Goal: Information Seeking & Learning: Learn about a topic

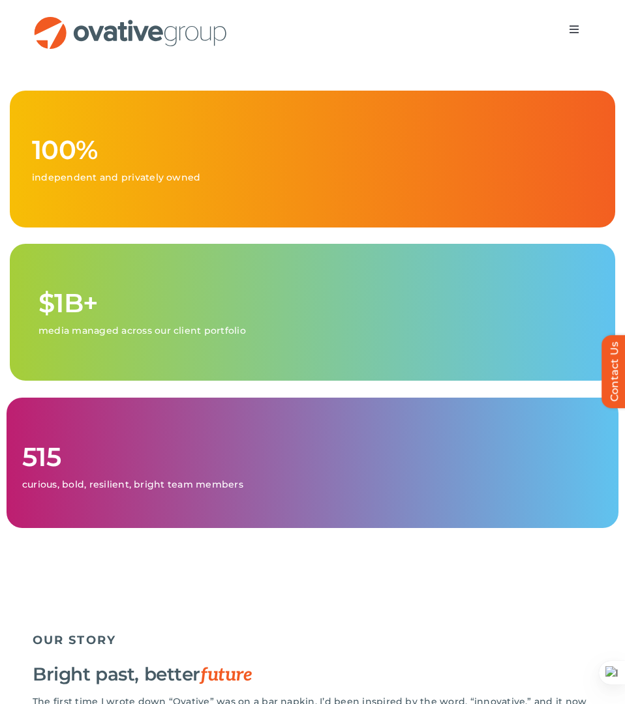
scroll to position [732, 0]
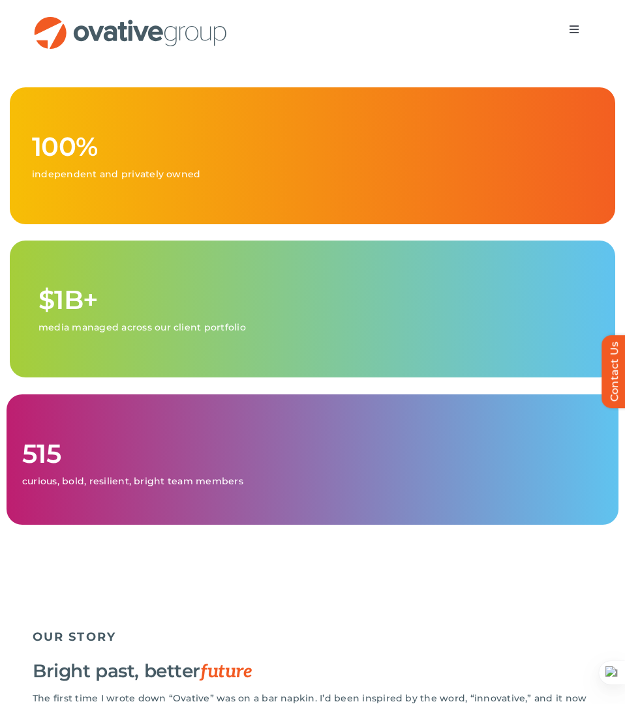
click at [248, 333] on p "media managed across our client portfolio" at bounding box center [315, 328] width 554 height 12
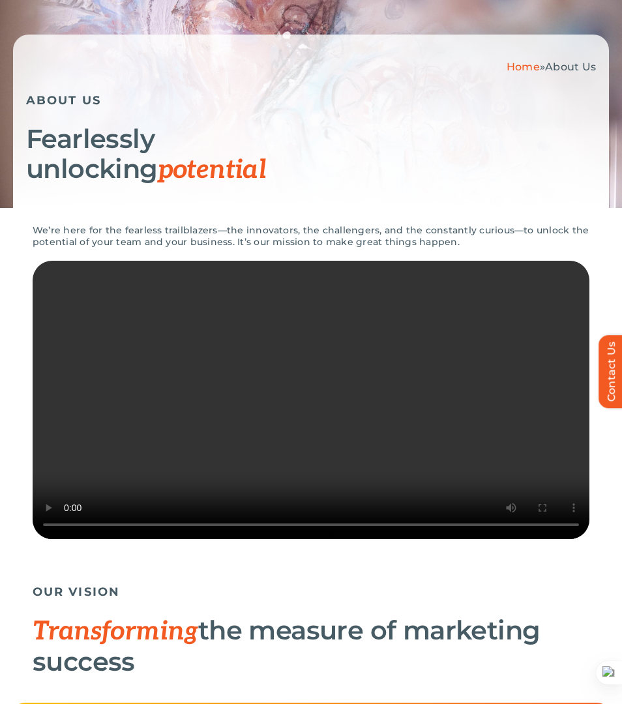
scroll to position [0, 0]
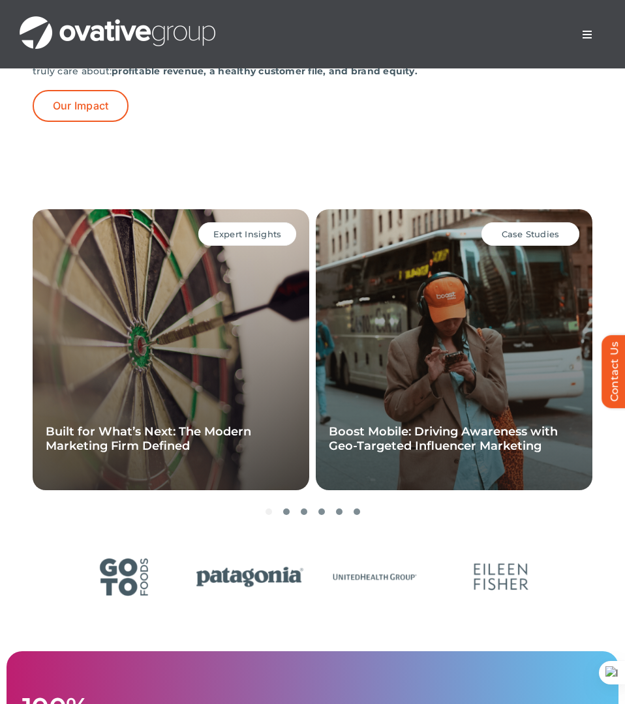
scroll to position [3658, 0]
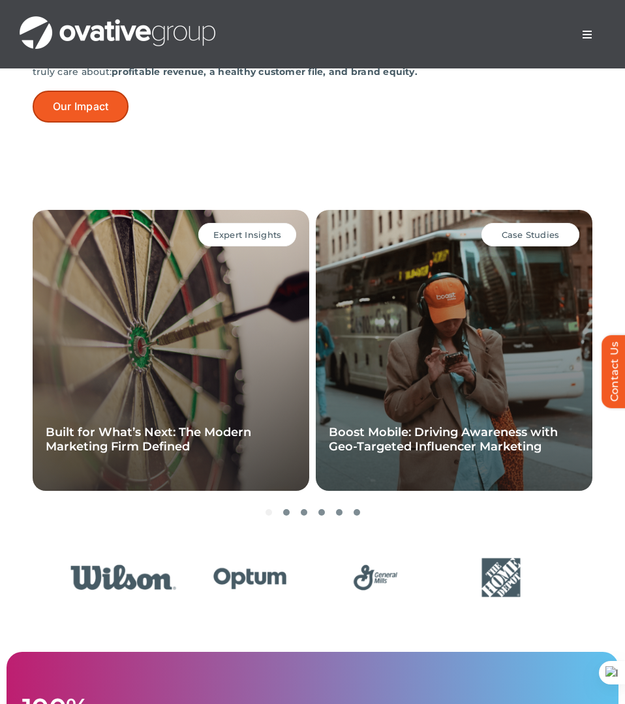
click at [99, 123] on link "Our Impact" at bounding box center [81, 107] width 96 height 32
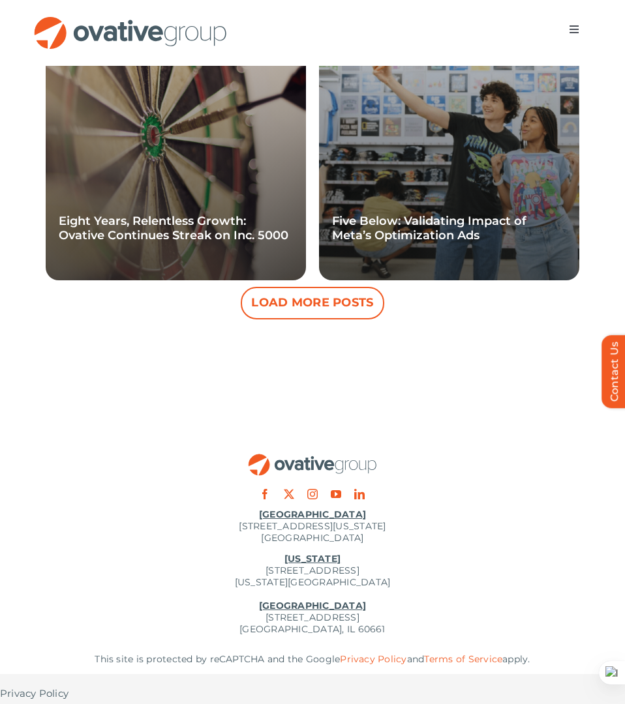
scroll to position [1760, 0]
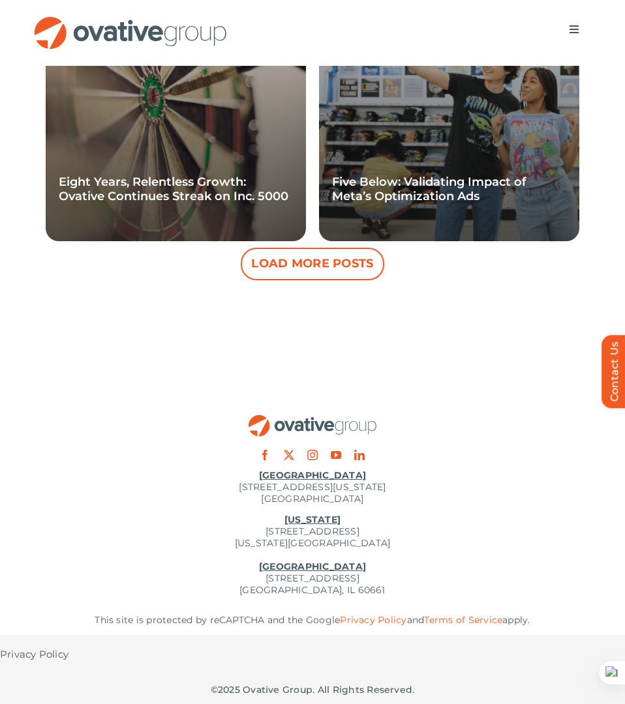
click at [303, 534] on p "[US_STATE][GEOGRAPHIC_DATA][STREET_ADDRESS][US_STATE] [GEOGRAPHIC_DATA] [STREET…" at bounding box center [312, 555] width 625 height 82
click at [303, 534] on p "New York 254 Canal Street, Suite 5000 New York, NY 10013 Chicago 224 North Desp…" at bounding box center [312, 555] width 625 height 82
drag, startPoint x: 240, startPoint y: 529, endPoint x: 386, endPoint y: 539, distance: 146.5
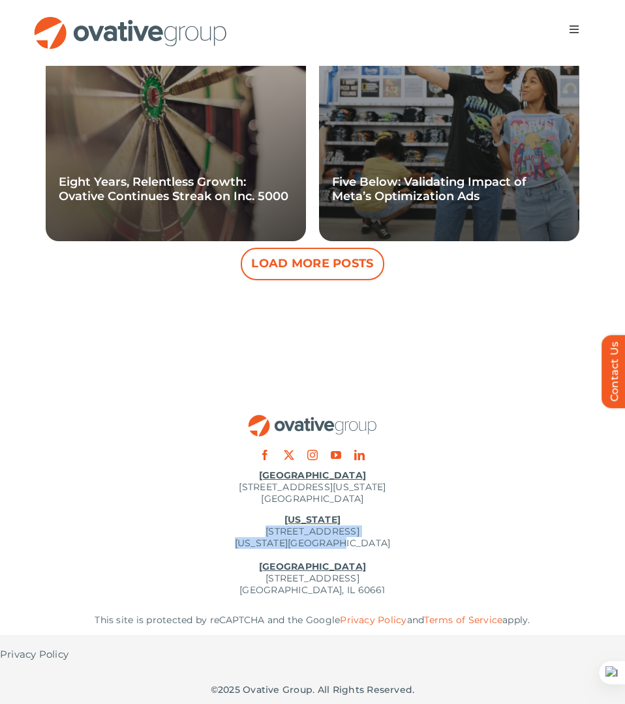
click at [386, 539] on p "New York 254 Canal Street, Suite 5000 New York, NY 10013 Chicago 224 North Desp…" at bounding box center [312, 555] width 625 height 82
copy p "254 Canal Street, Suite 5000 New York, NY 10013"
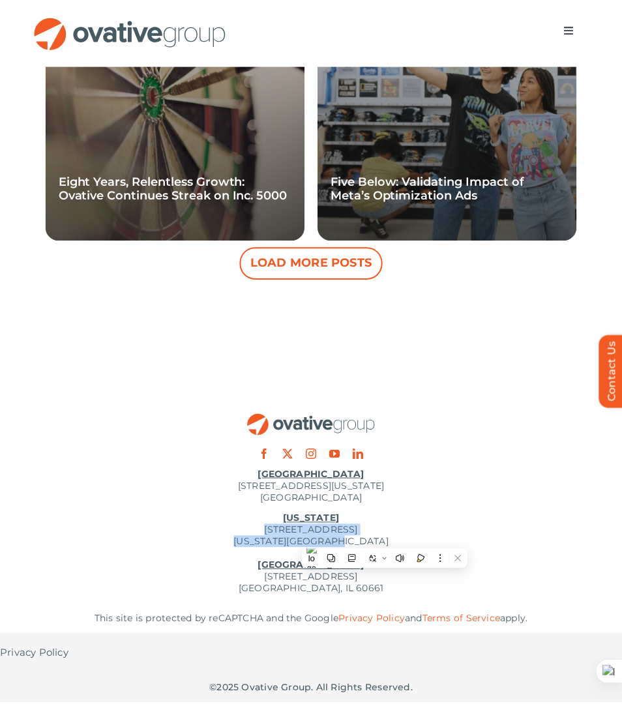
scroll to position [1760, 0]
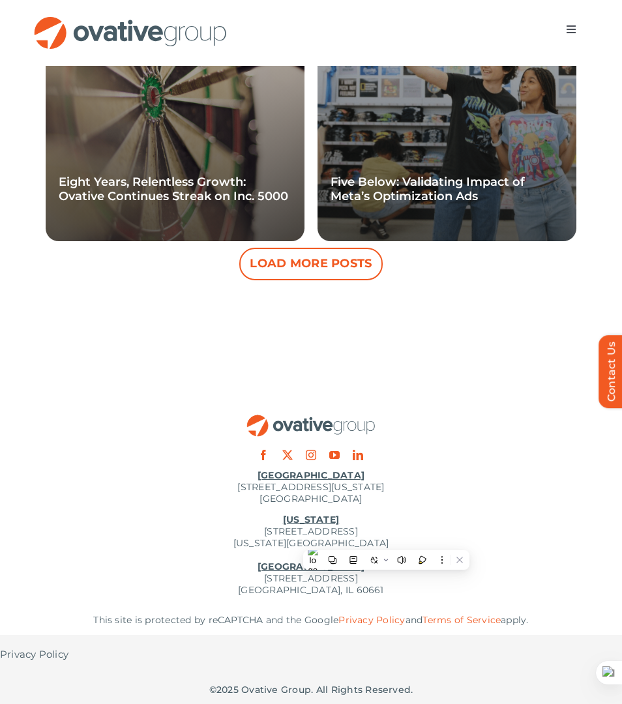
click at [377, 500] on p "Minneapolis 729 Washington Avenue N, Suite 1000 Minneapolis, MN 55401" at bounding box center [311, 487] width 622 height 35
drag, startPoint x: 375, startPoint y: 502, endPoint x: 160, endPoint y: 483, distance: 215.3
click at [160, 483] on p "Minneapolis 729 Washington Avenue N, Suite 1000 Minneapolis, MN 55401" at bounding box center [311, 487] width 622 height 35
copy p "729 Washington Avenue N, Suite 1000 Minneapolis, MN 55401"
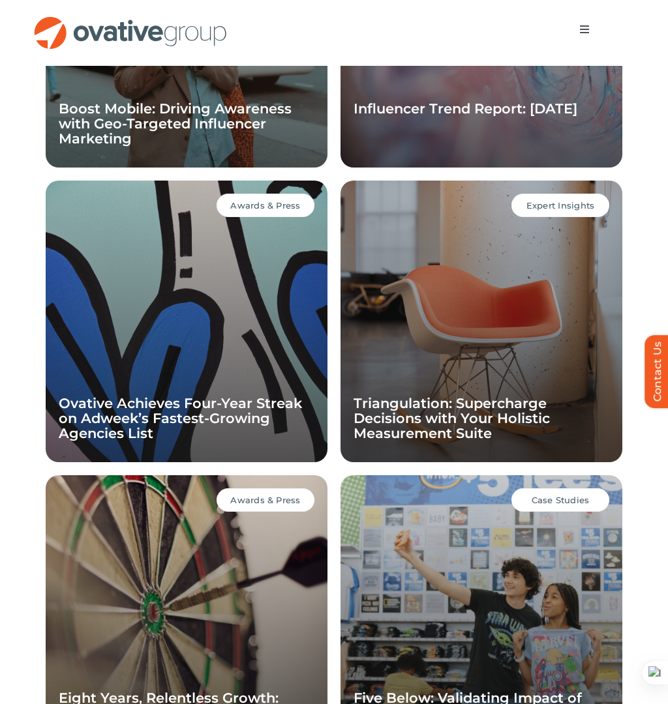
scroll to position [0, 0]
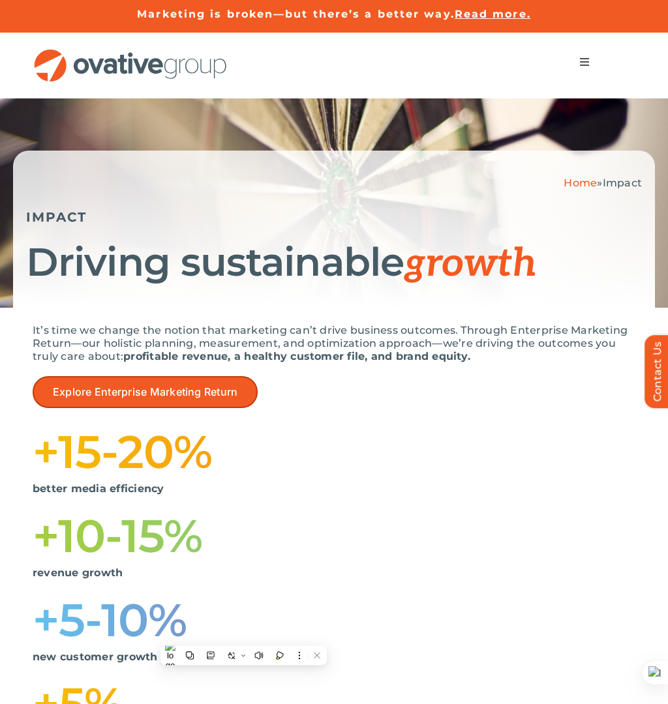
click at [212, 386] on span "Explore Enterprise Marketing Return" at bounding box center [145, 392] width 185 height 12
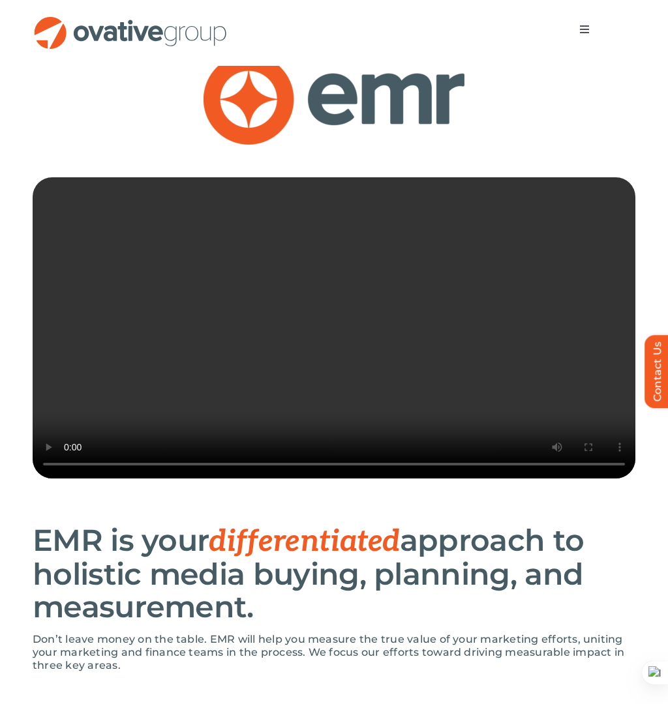
scroll to position [202, 0]
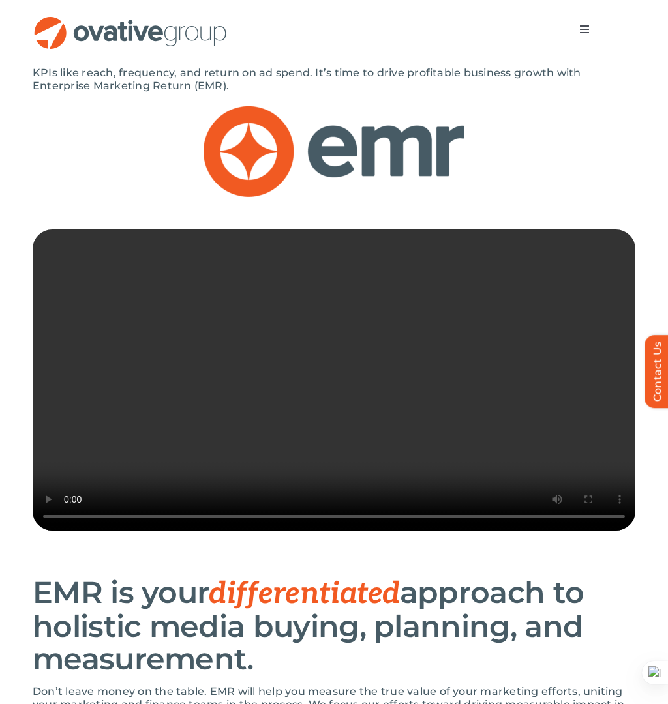
click at [383, 385] on video "Sorry, your browser doesn't support embedded videos." at bounding box center [334, 380] width 603 height 301
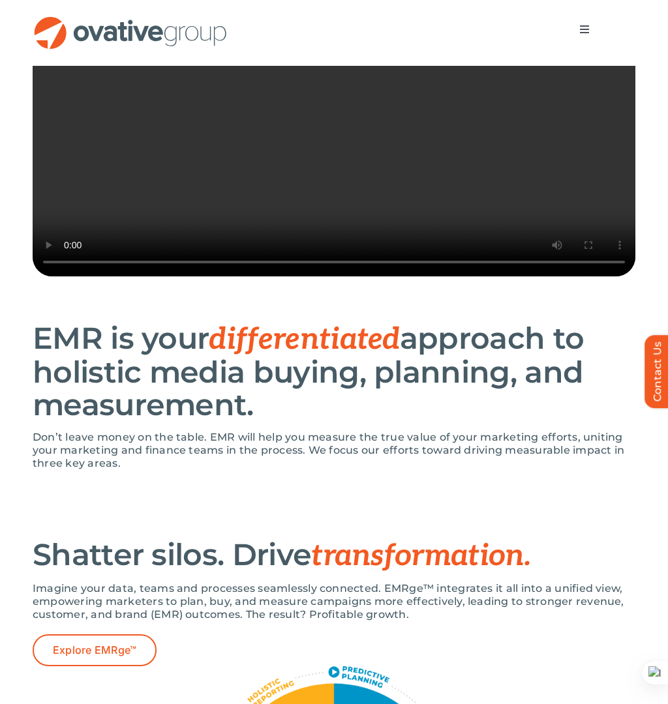
scroll to position [457, 0]
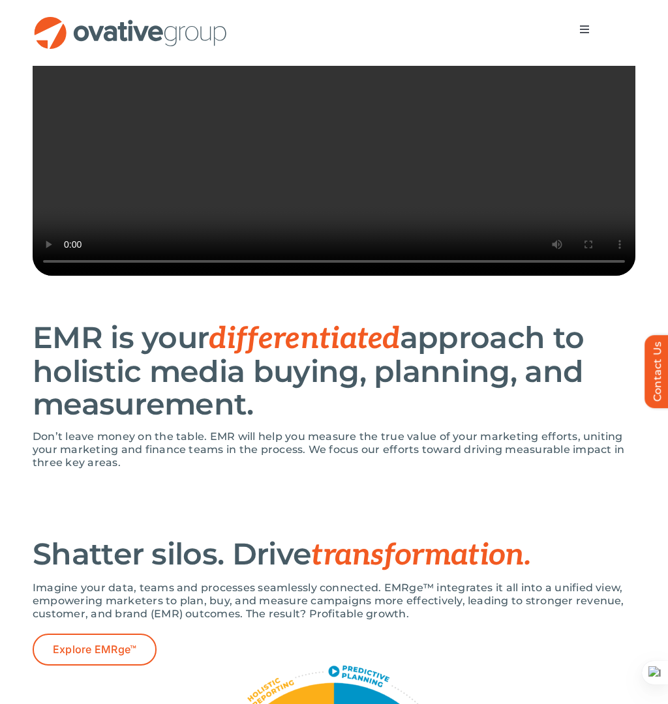
click at [371, 196] on video "Sorry, your browser doesn't support embedded videos." at bounding box center [334, 125] width 603 height 301
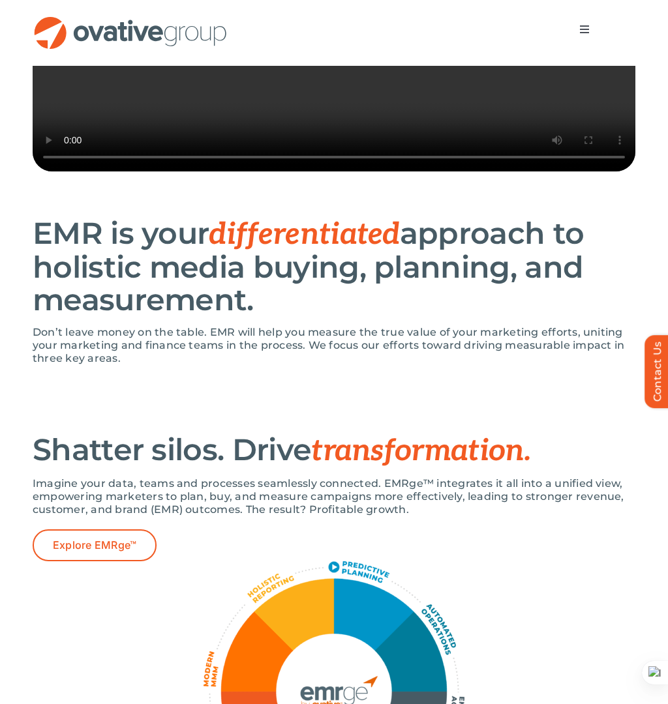
scroll to position [813, 0]
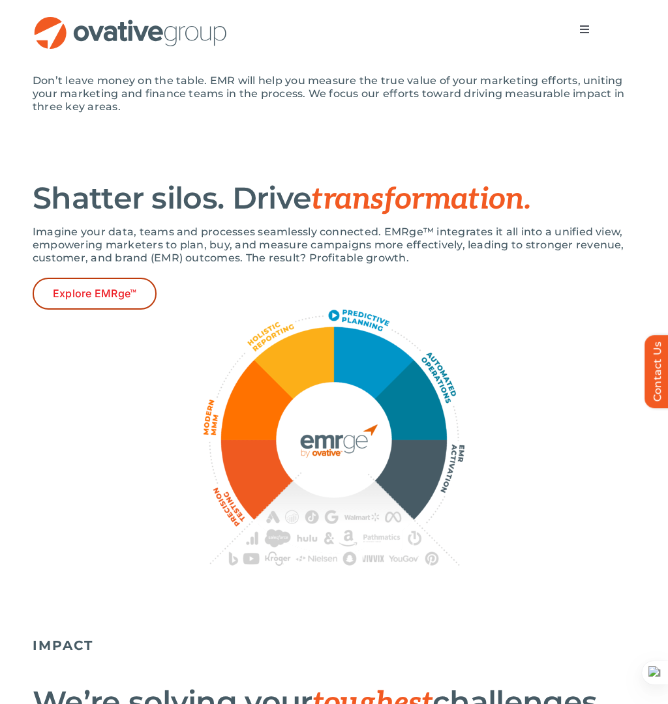
click at [83, 300] on span "Explore EMRge™" at bounding box center [94, 294] width 83 height 12
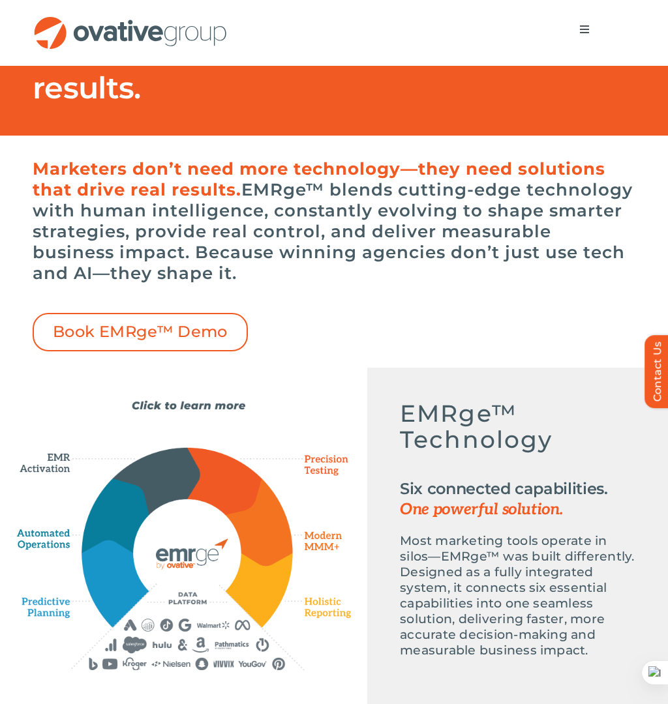
scroll to position [525, 0]
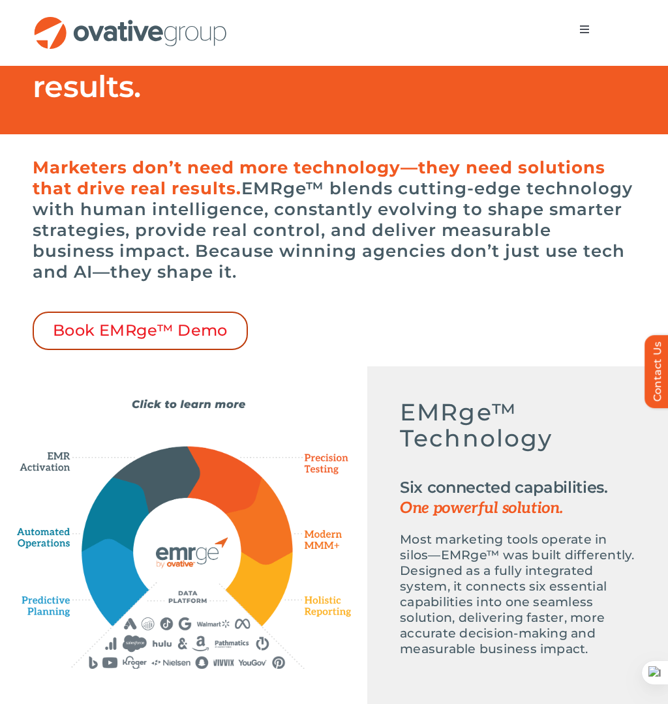
click at [106, 337] on span "Book EMRge™ Demo" at bounding box center [140, 331] width 175 height 19
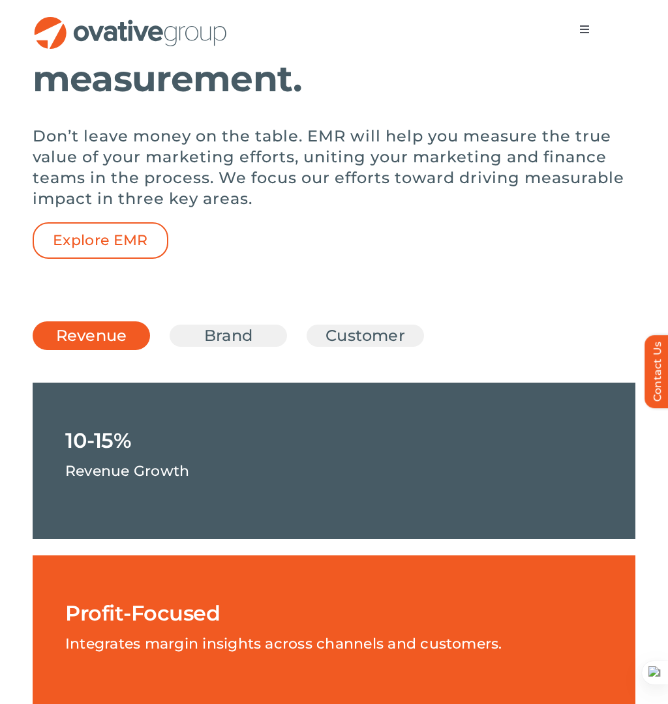
scroll to position [2184, 0]
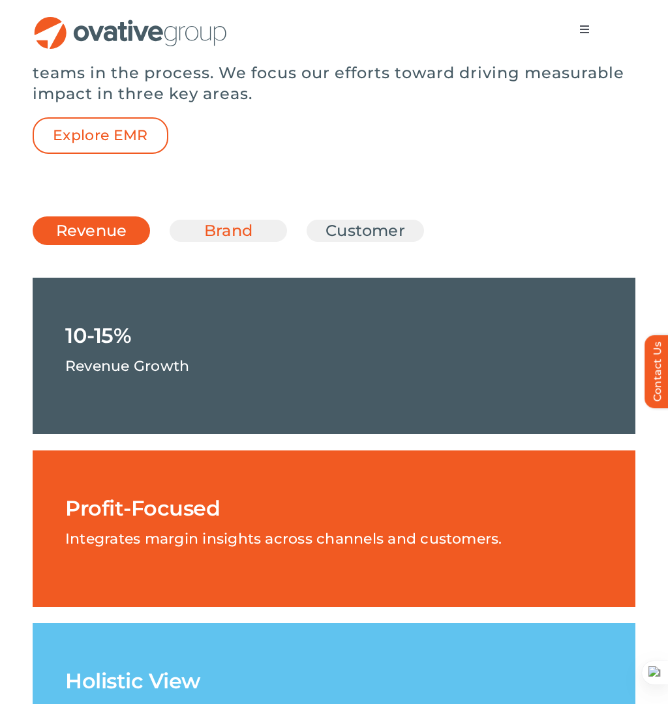
click at [224, 242] on link "Brand" at bounding box center [228, 231] width 85 height 22
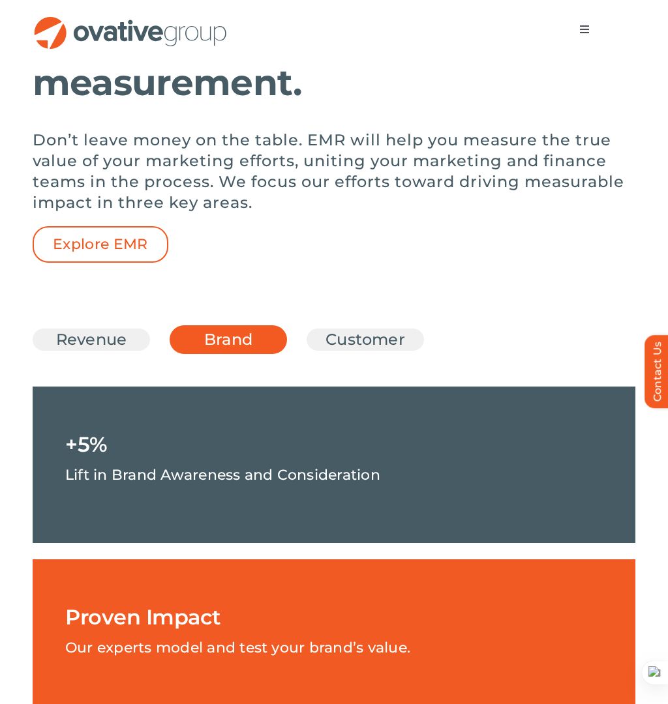
scroll to position [1863, 0]
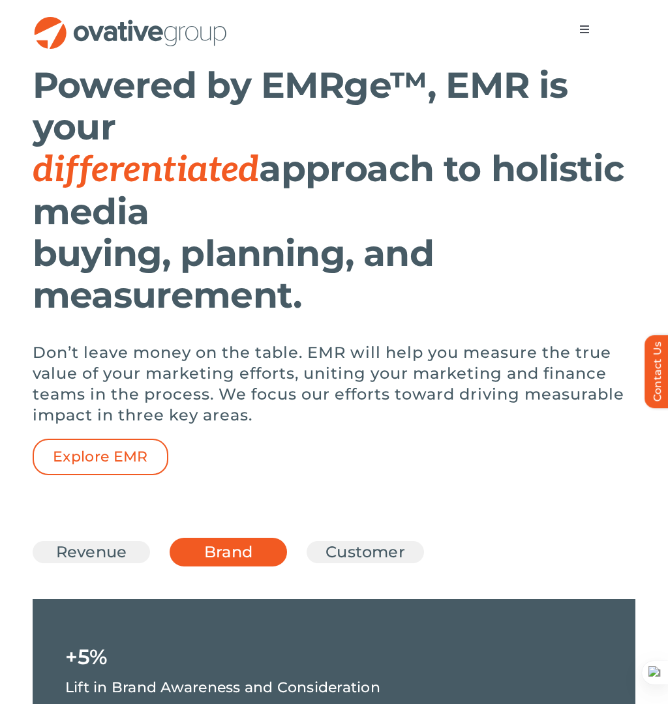
click at [336, 563] on link "Customer" at bounding box center [365, 552] width 85 height 22
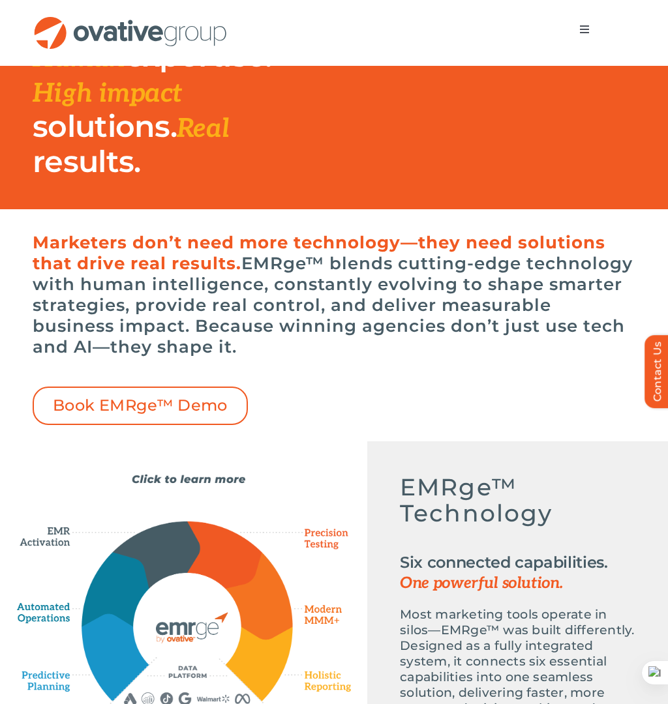
scroll to position [532, 0]
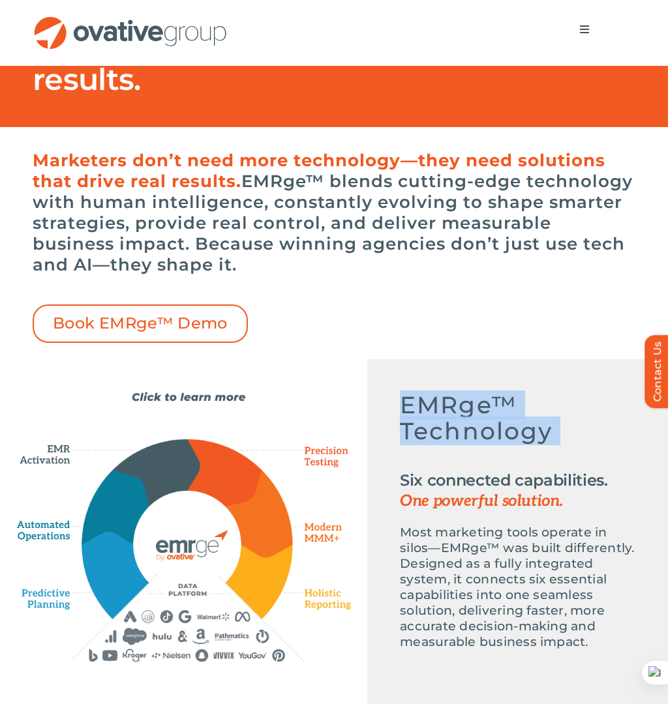
drag, startPoint x: 402, startPoint y: 400, endPoint x: 563, endPoint y: 459, distance: 171.7
click at [563, 459] on div "EMRge™ Technology Six connected capabilities. One powerful solution. Most marke…" at bounding box center [517, 521] width 235 height 258
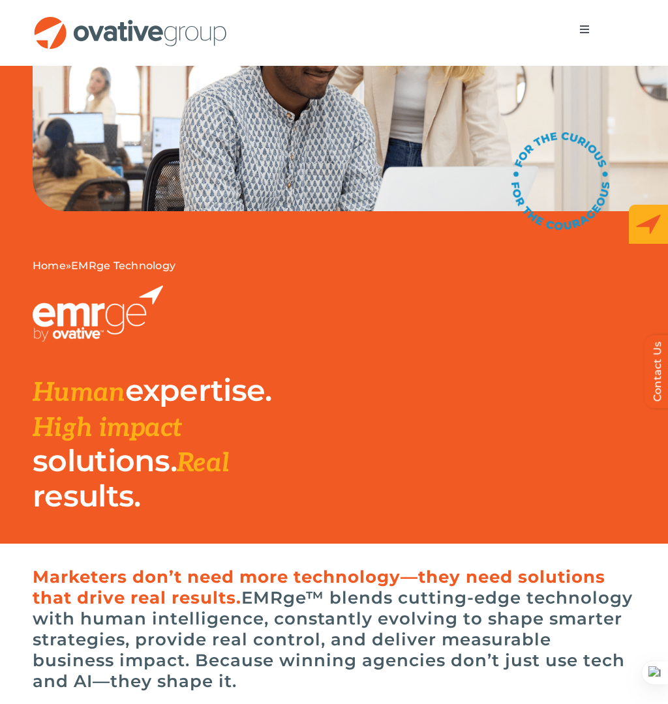
scroll to position [0, 0]
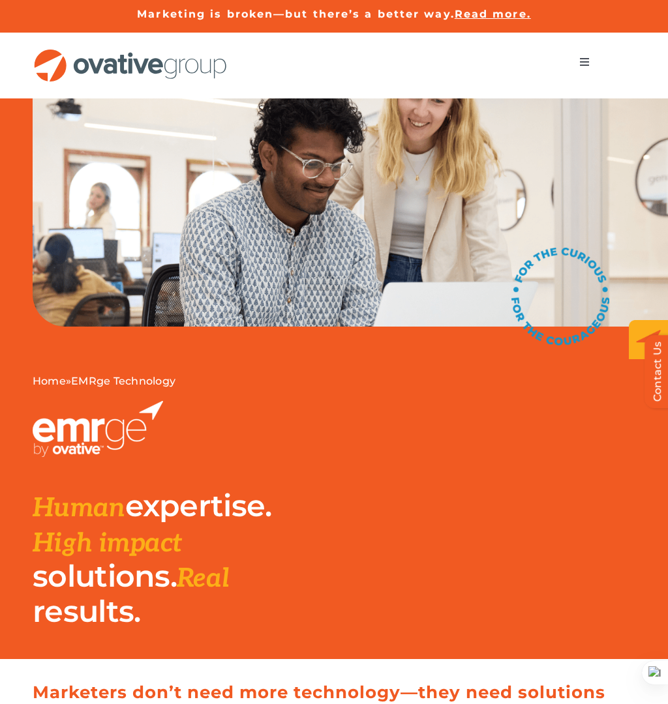
click at [581, 67] on button "Toggle Navigation" at bounding box center [584, 62] width 37 height 26
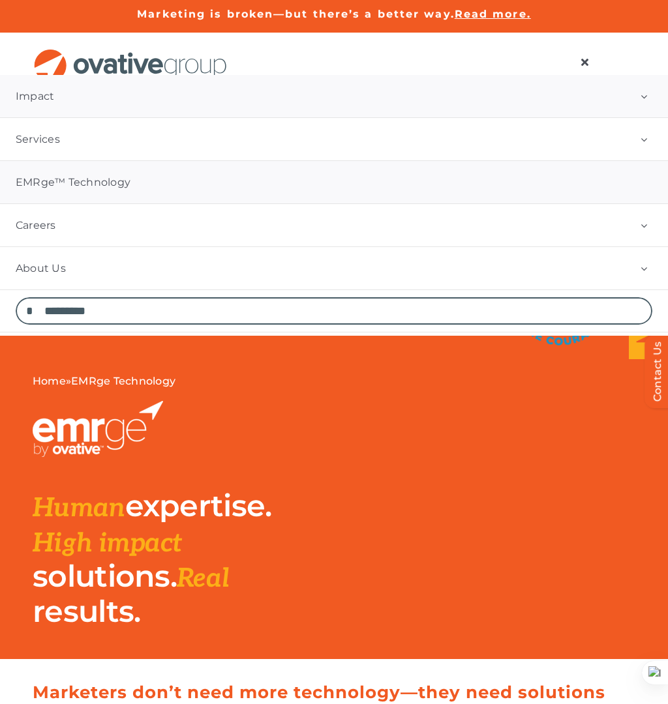
click at [163, 109] on link "Impact" at bounding box center [334, 96] width 668 height 42
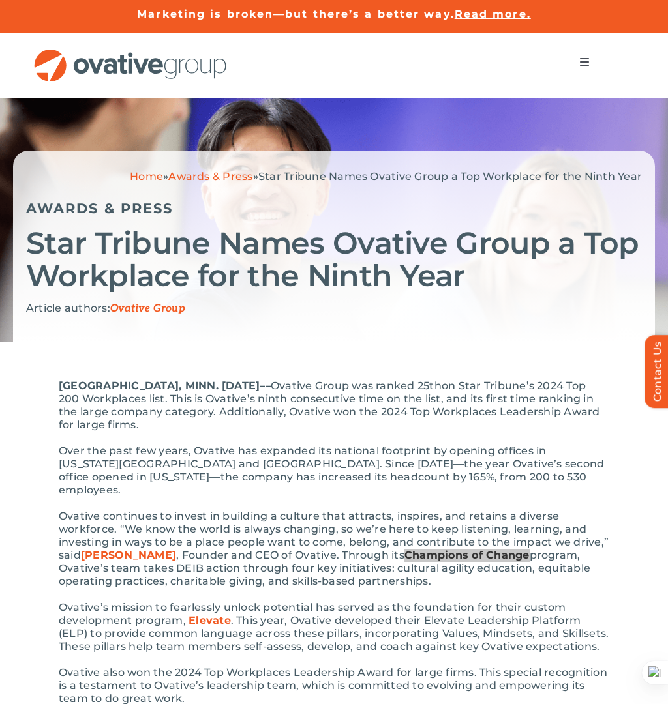
drag, startPoint x: 415, startPoint y: 323, endPoint x: 462, endPoint y: 0, distance: 326.8
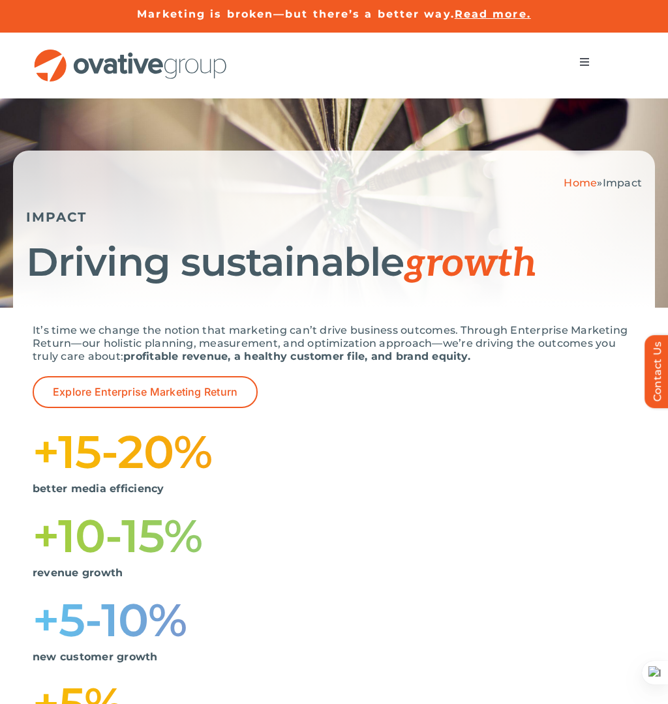
click at [589, 65] on span "Menu" at bounding box center [584, 62] width 10 height 10
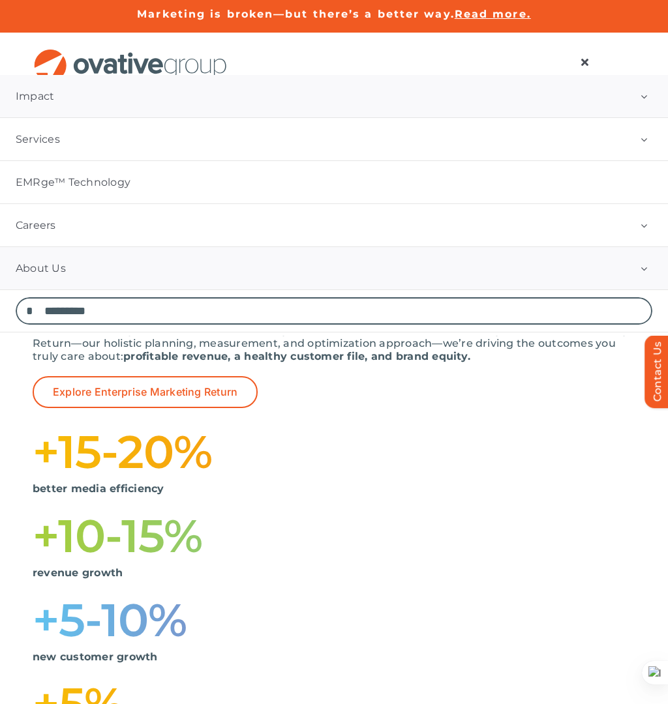
click at [83, 270] on link "About Us" at bounding box center [334, 268] width 668 height 42
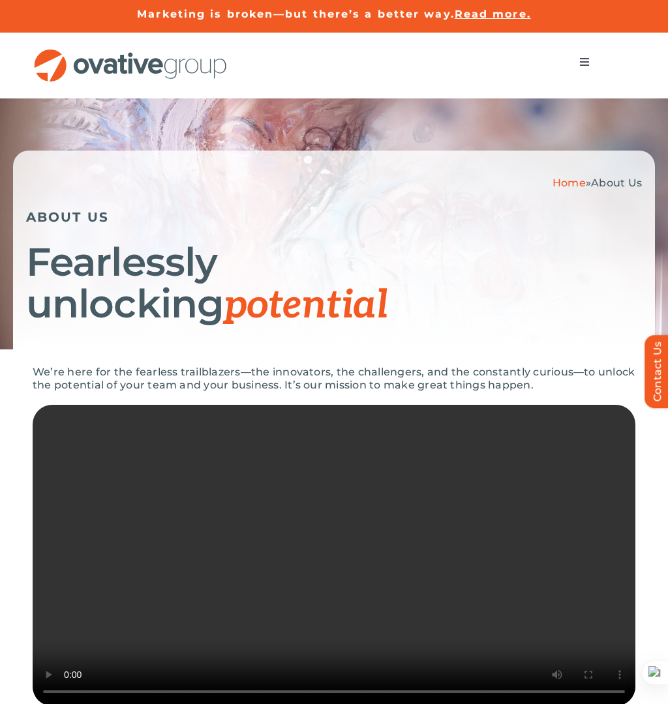
click at [240, 390] on p "We’re here for the fearless trailblazers—the innovators, the challengers, and t…" at bounding box center [334, 379] width 603 height 26
copy div "We’re here for the fearless trailblazers—the innovators, the challengers, and t…"
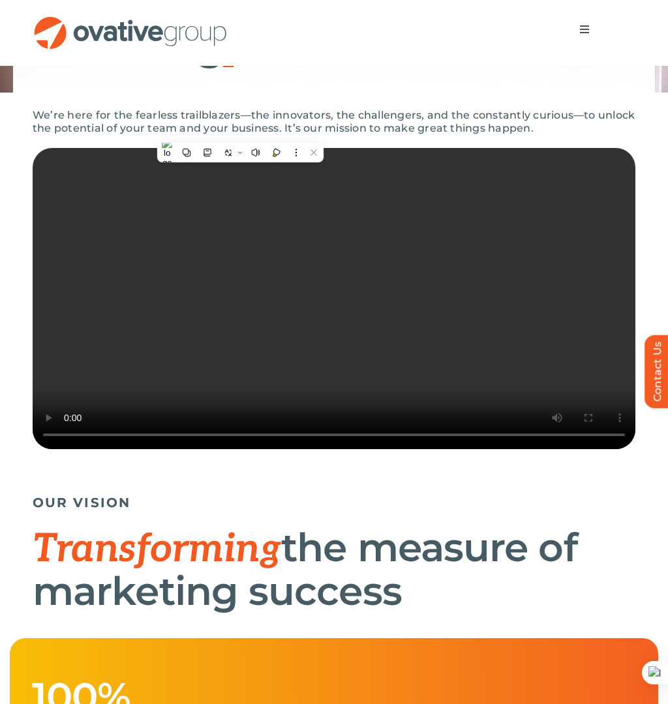
scroll to position [254, 0]
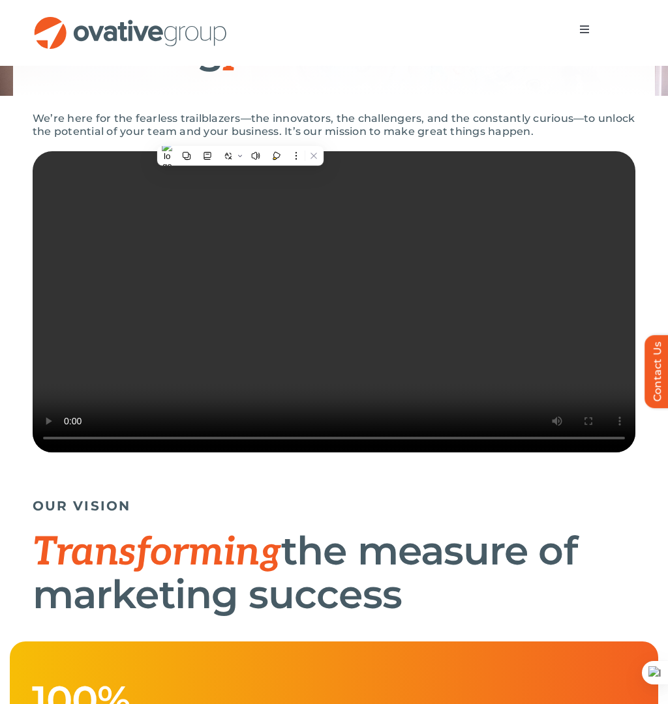
click at [263, 395] on video "Sorry, your browser doesn't support embedded videos." at bounding box center [334, 301] width 603 height 301
click at [433, 329] on video "Sorry, your browser doesn't support embedded videos." at bounding box center [334, 301] width 603 height 301
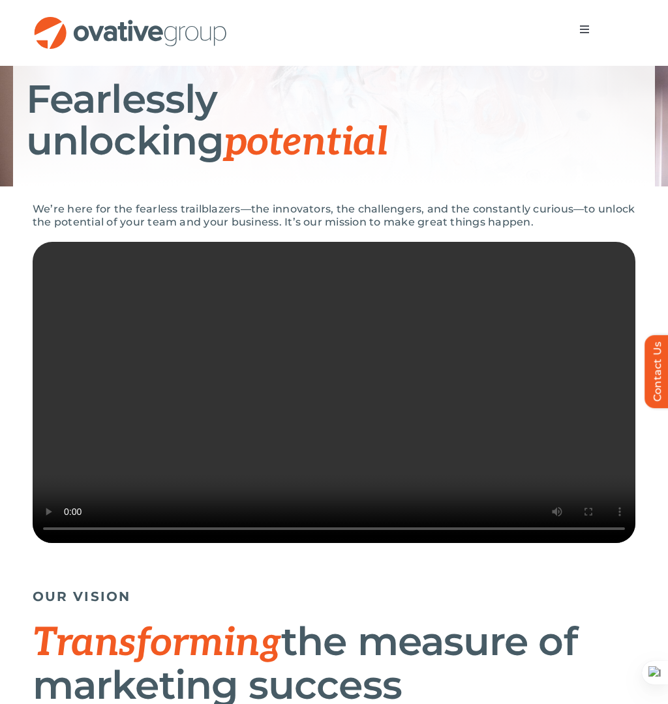
scroll to position [0, 0]
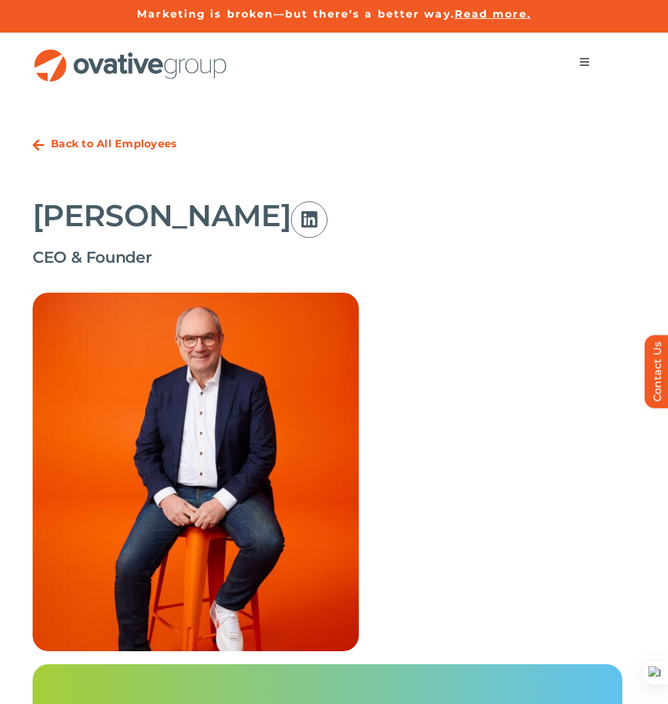
click at [291, 219] on icon at bounding box center [309, 220] width 37 height 37
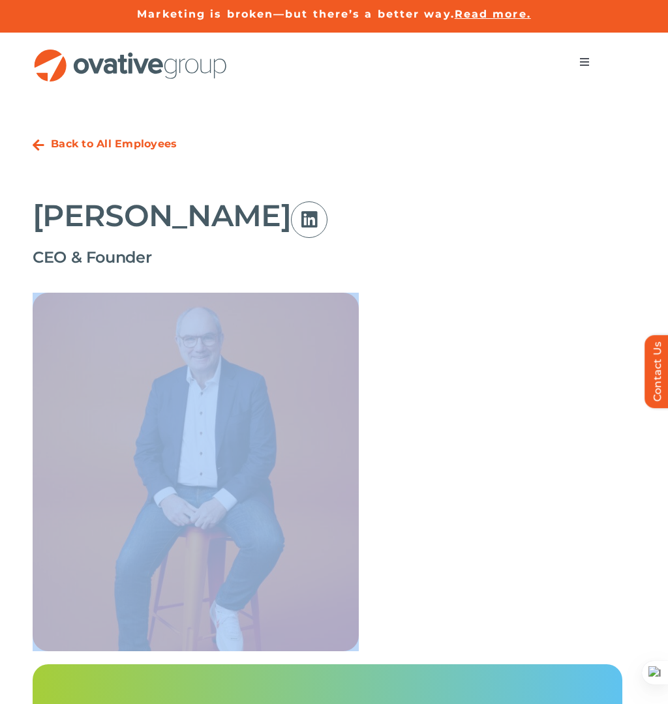
click at [291, 219] on icon at bounding box center [309, 220] width 37 height 37
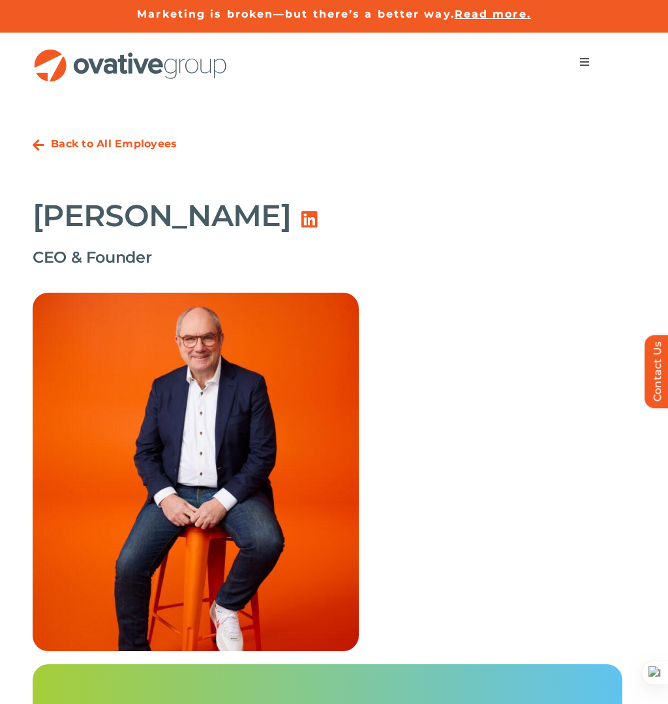
click at [165, 216] on h2 "[PERSON_NAME]" at bounding box center [162, 216] width 258 height 33
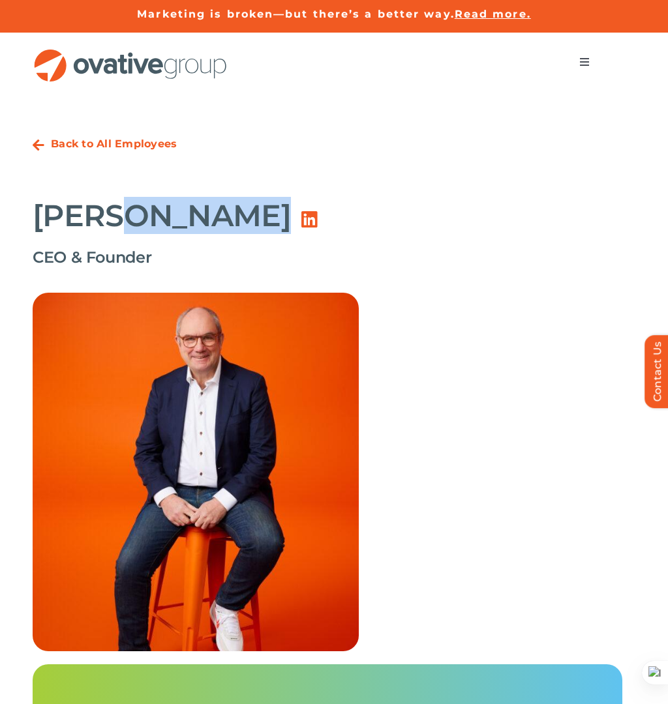
click at [165, 216] on h2 "[PERSON_NAME]" at bounding box center [162, 216] width 258 height 33
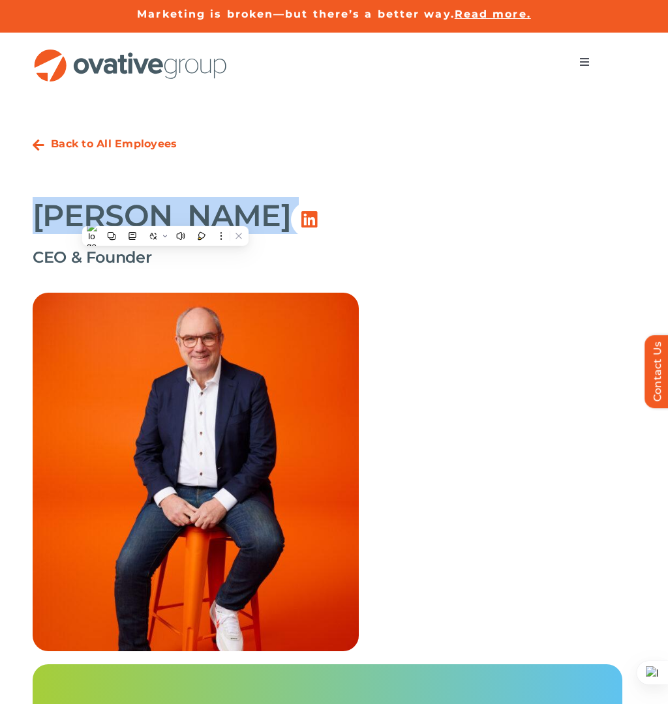
copy h2 "[PERSON_NAME]"
click at [438, 224] on div "Dale Nitschke  CEO & Founder" at bounding box center [334, 234] width 603 height 83
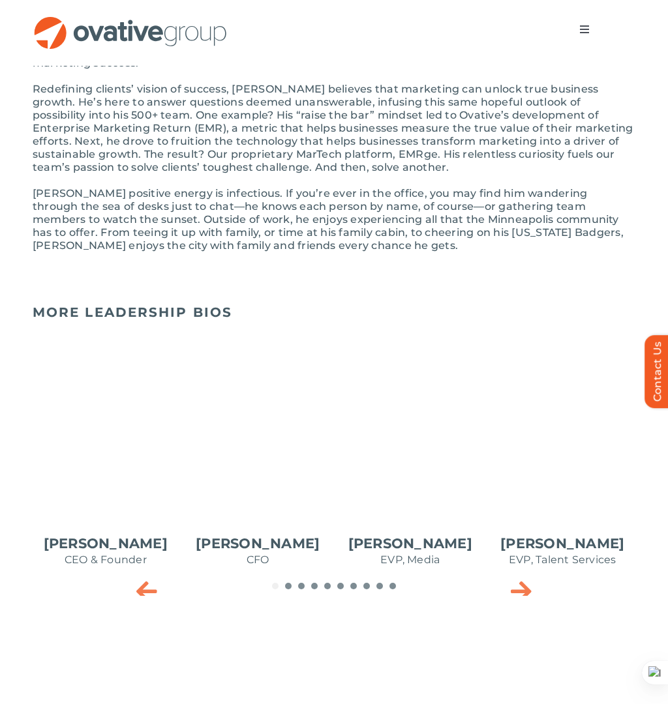
scroll to position [1076, 0]
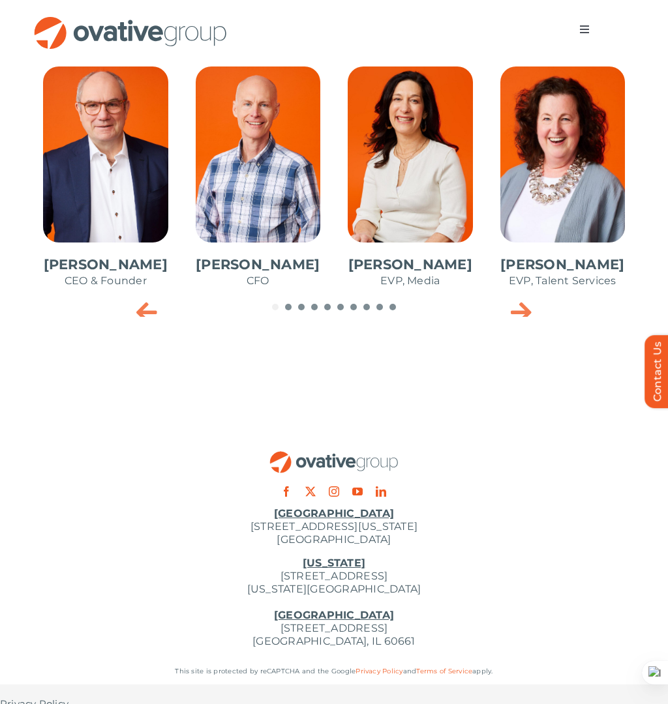
click at [522, 306] on div "MORE LEADERSHIP BIOS Dale Nitschke CEO & Founder Steve Benson CFO Annie Zipfel …" at bounding box center [334, 168] width 668 height 331
click at [520, 299] on icon "Next slide" at bounding box center [521, 312] width 21 height 26
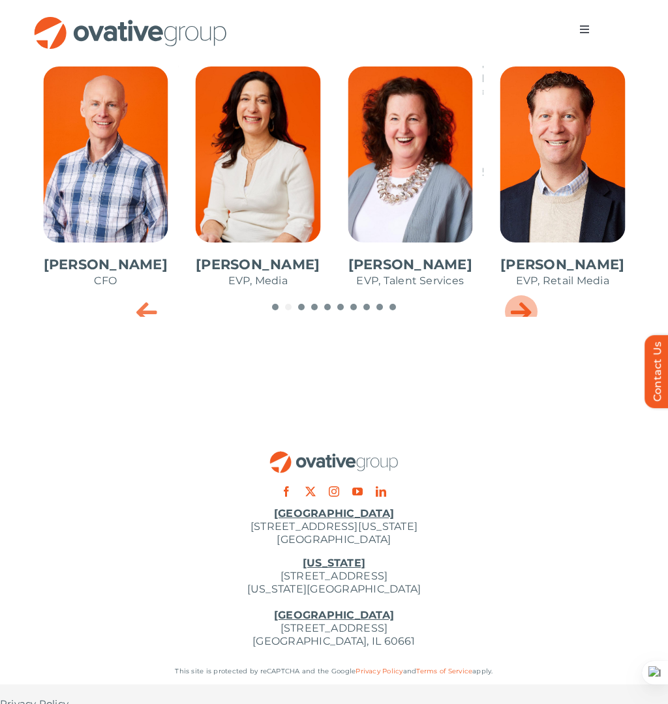
click at [520, 299] on icon "Next slide" at bounding box center [521, 312] width 21 height 26
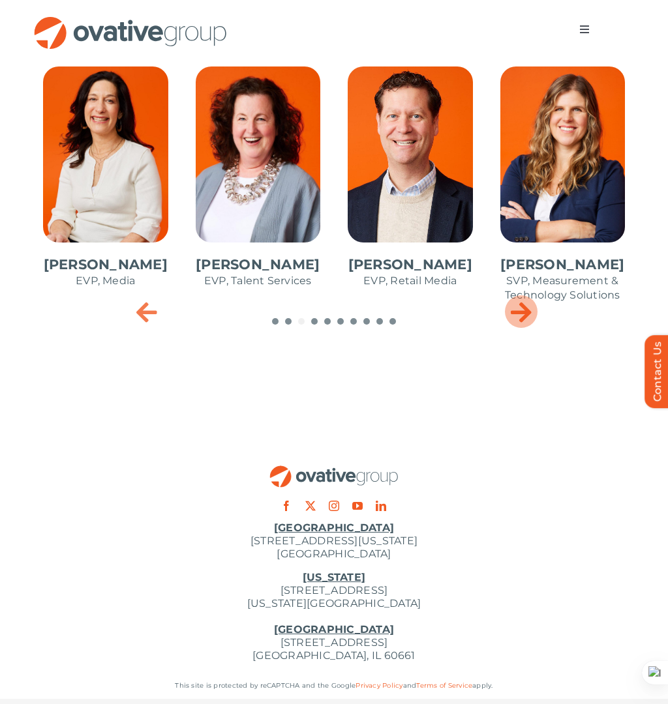
click at [520, 299] on icon "Next slide" at bounding box center [521, 312] width 21 height 26
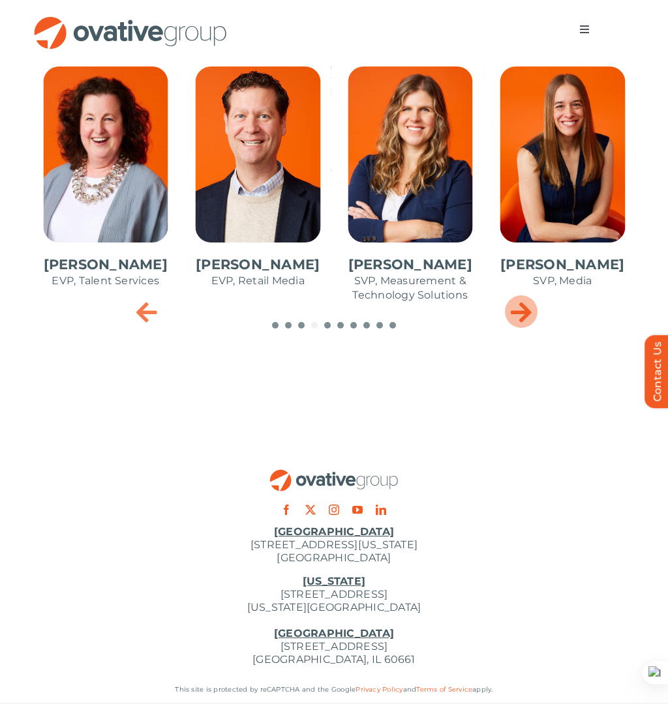
click at [520, 299] on icon "Next slide" at bounding box center [521, 312] width 21 height 26
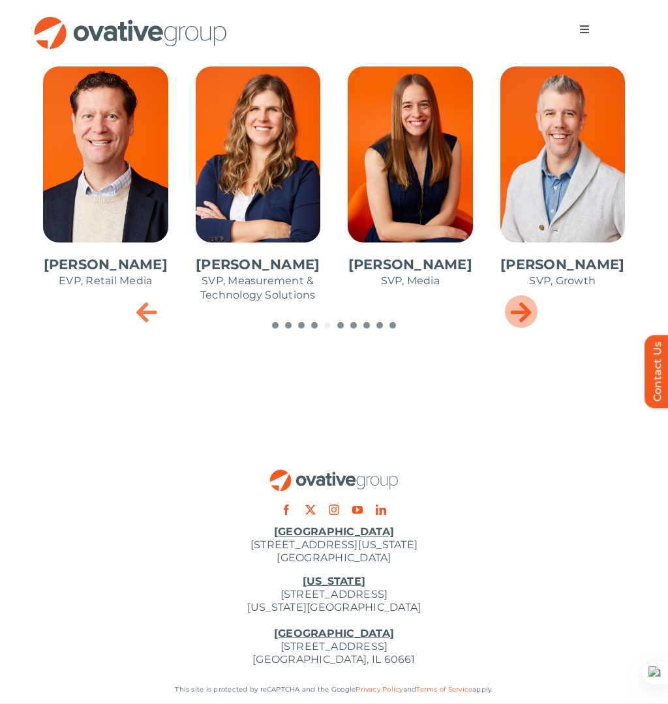
click at [520, 299] on icon "Next slide" at bounding box center [521, 312] width 21 height 26
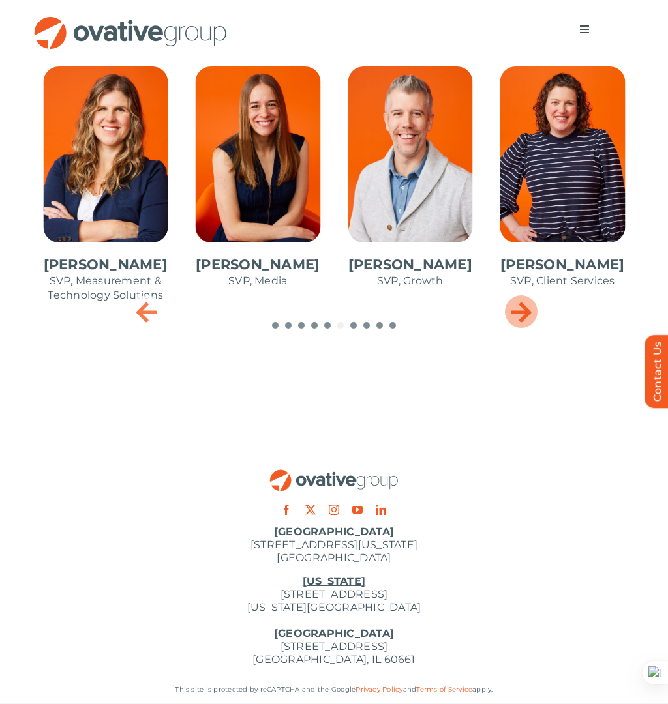
click at [520, 299] on icon "Next slide" at bounding box center [521, 312] width 21 height 26
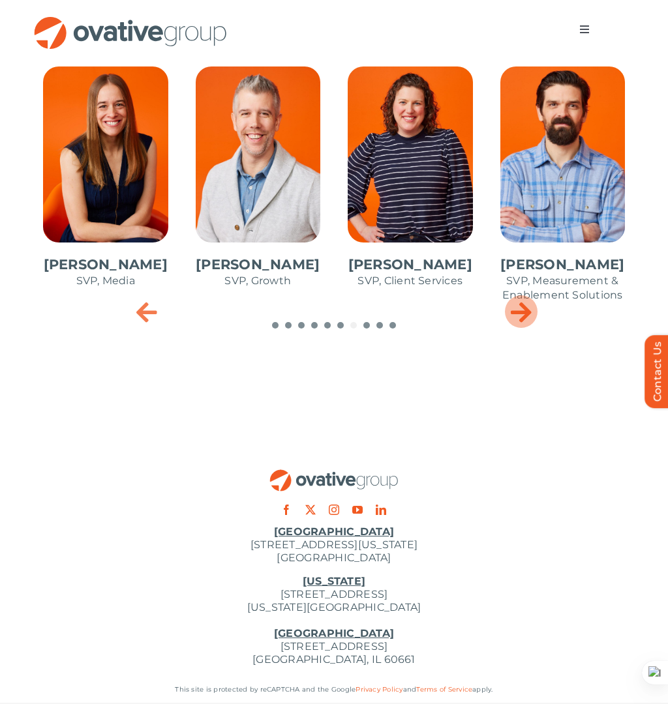
click at [520, 299] on icon "Next slide" at bounding box center [521, 312] width 21 height 26
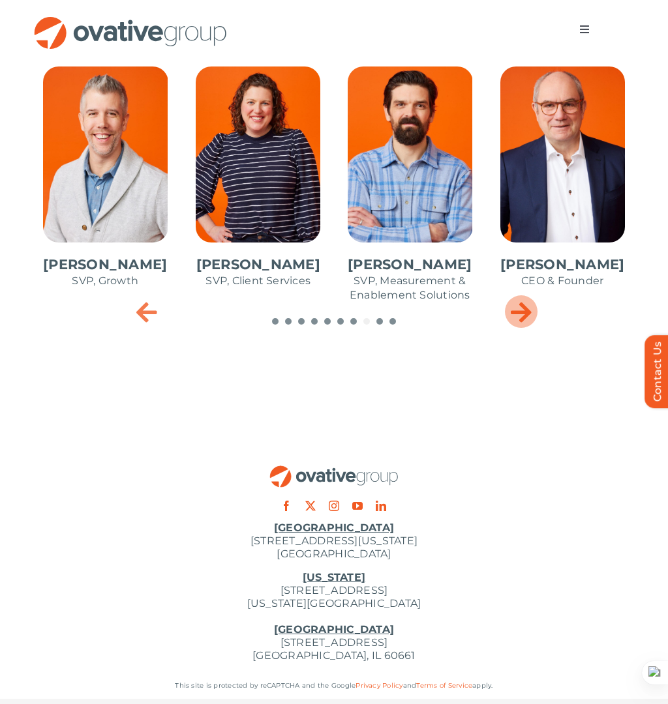
click at [520, 299] on icon "Next slide" at bounding box center [521, 312] width 21 height 26
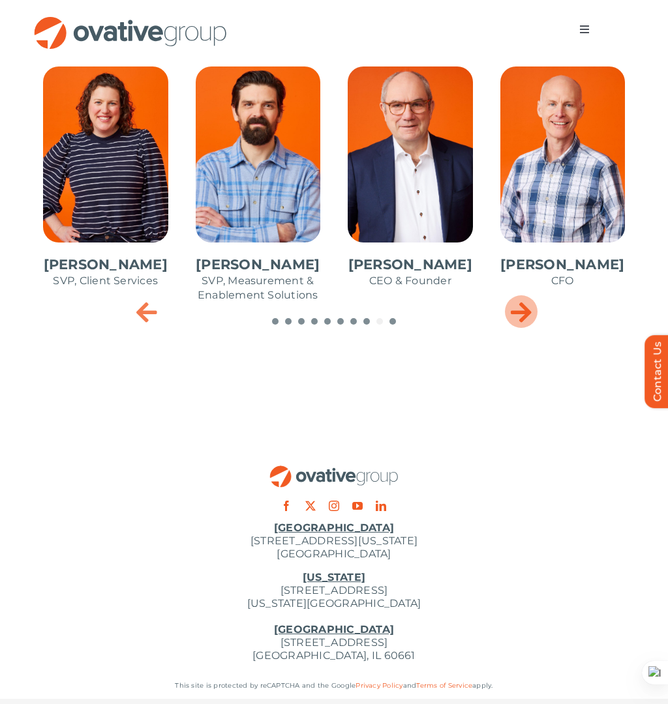
click at [520, 299] on icon "Next slide" at bounding box center [521, 312] width 21 height 26
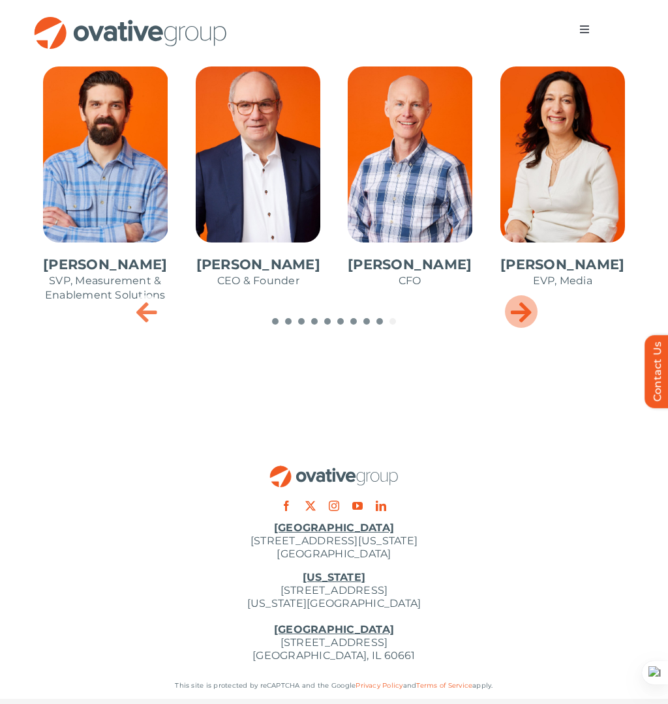
click at [520, 299] on icon "Next slide" at bounding box center [521, 312] width 21 height 26
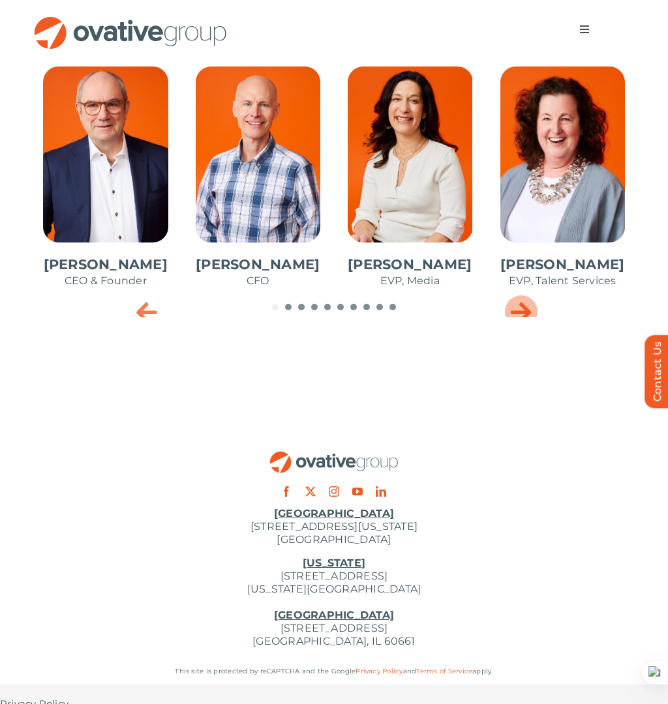
click at [520, 299] on icon "Next slide" at bounding box center [521, 312] width 21 height 26
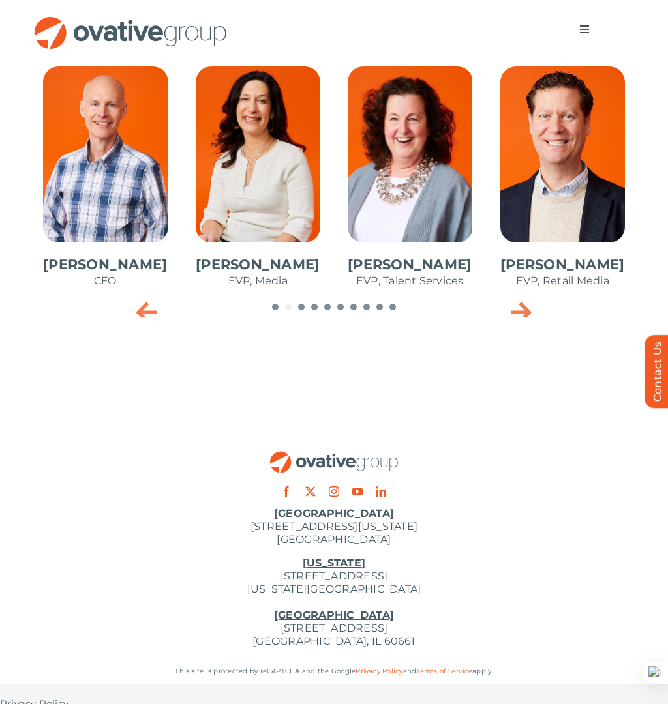
click at [420, 240] on span "4 / 10" at bounding box center [410, 184] width 146 height 256
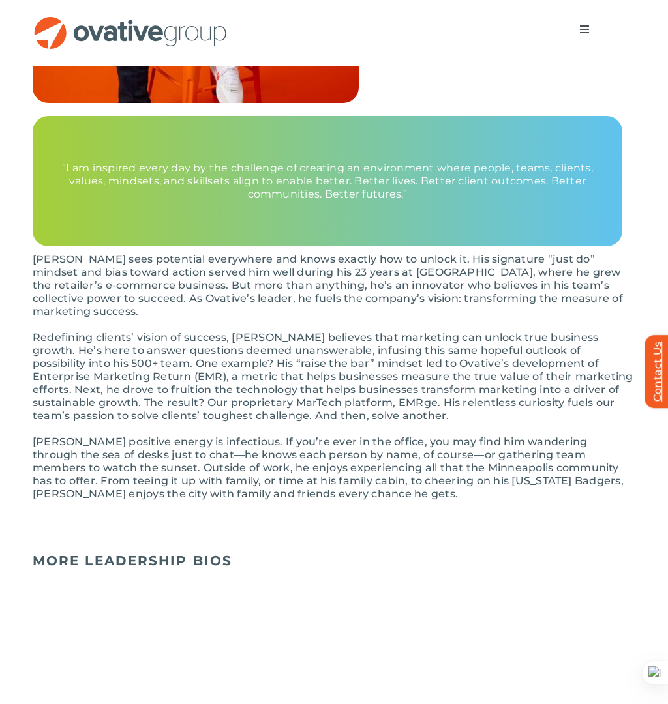
scroll to position [548, 0]
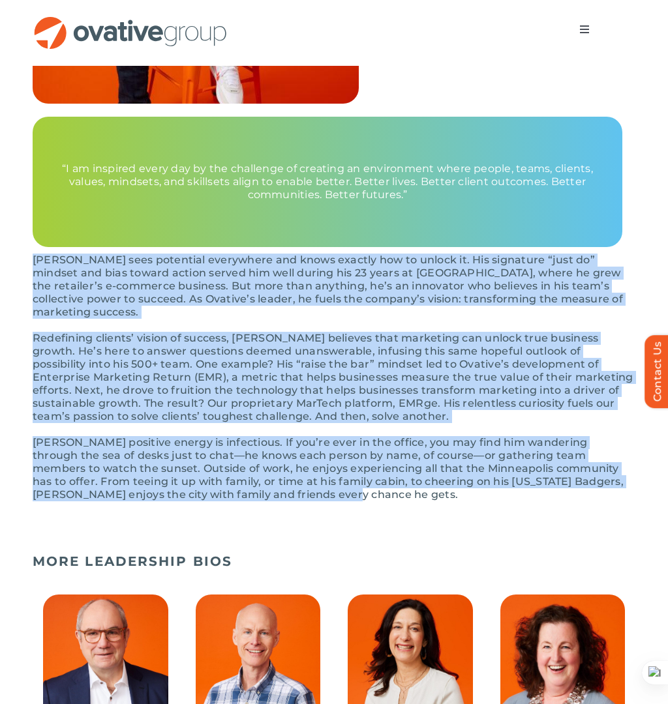
drag, startPoint x: 28, startPoint y: 256, endPoint x: 278, endPoint y: 496, distance: 346.4
click at [278, 496] on div "Back to All Employees [PERSON_NAME]  CEO & Founder “I am inspired every day by …" at bounding box center [334, 41] width 668 height 980
copy div "Lore ipsu dolorsita consectetu adi elits doeiusm tem in utlabo et. Dol magnaali…"
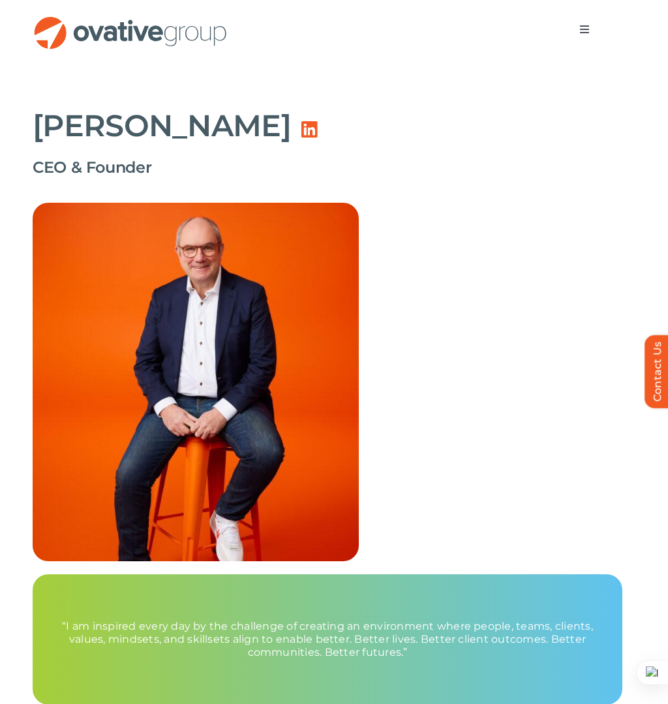
scroll to position [0, 0]
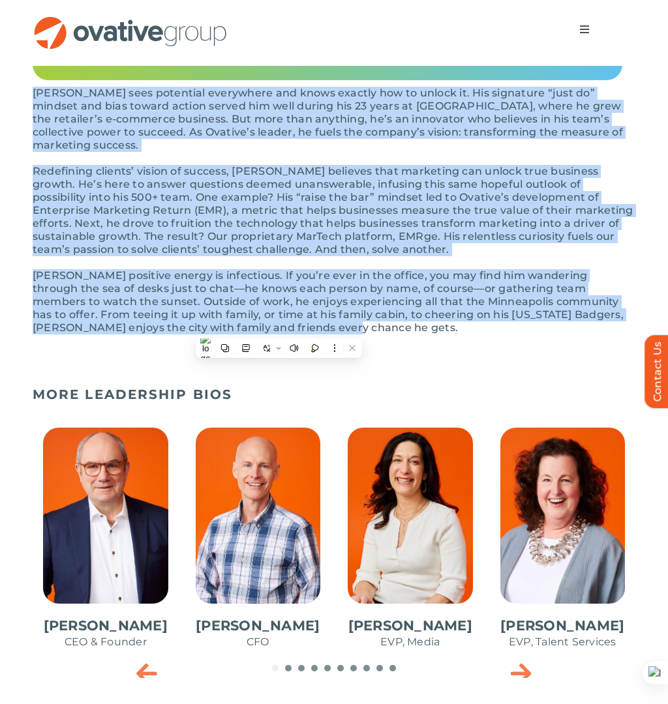
click at [312, 308] on p "[PERSON_NAME] positive energy is infectious. If you’re ever in the office, you …" at bounding box center [334, 301] width 603 height 65
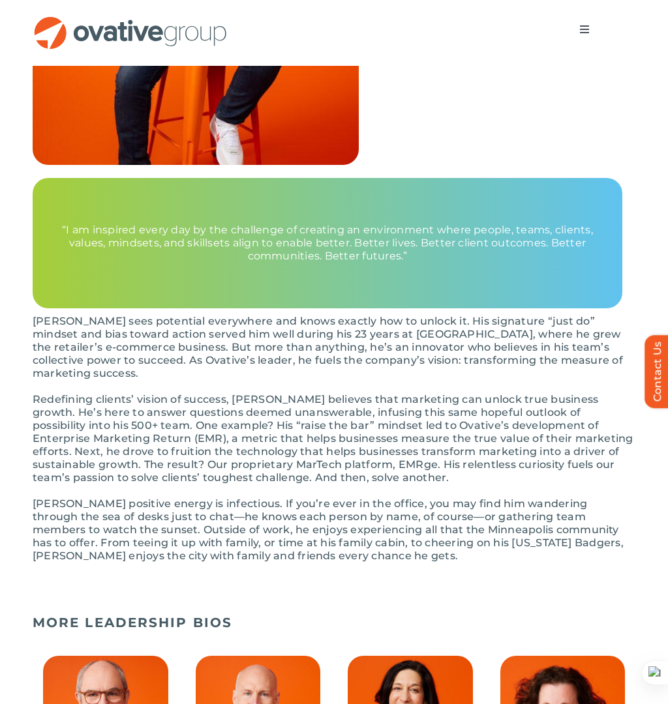
scroll to position [433, 0]
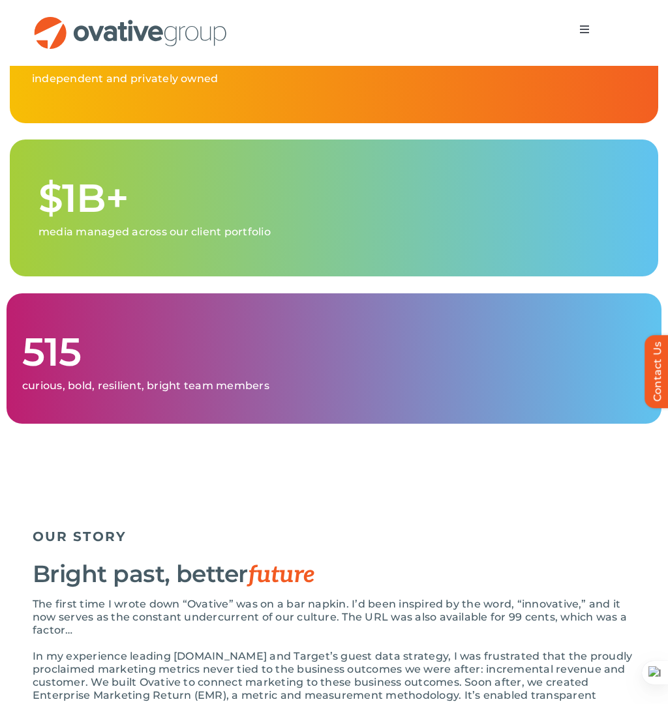
scroll to position [882, 0]
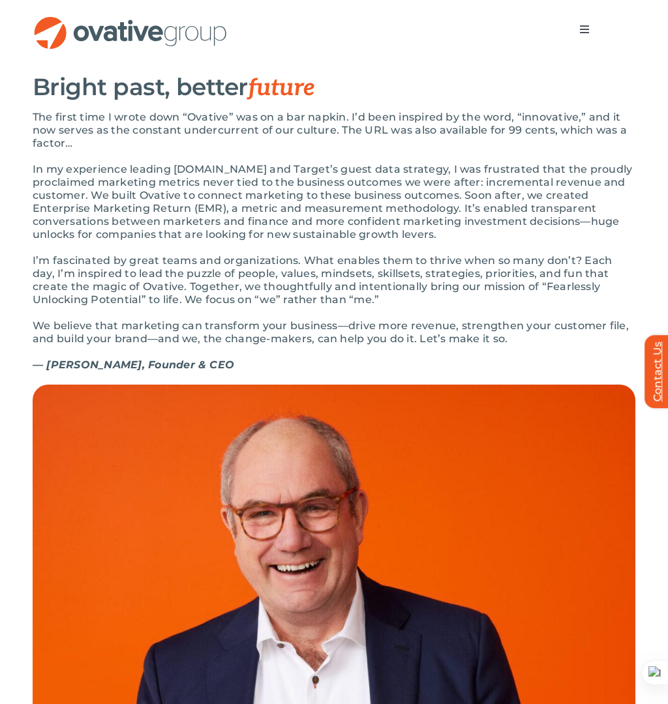
scroll to position [1397, 0]
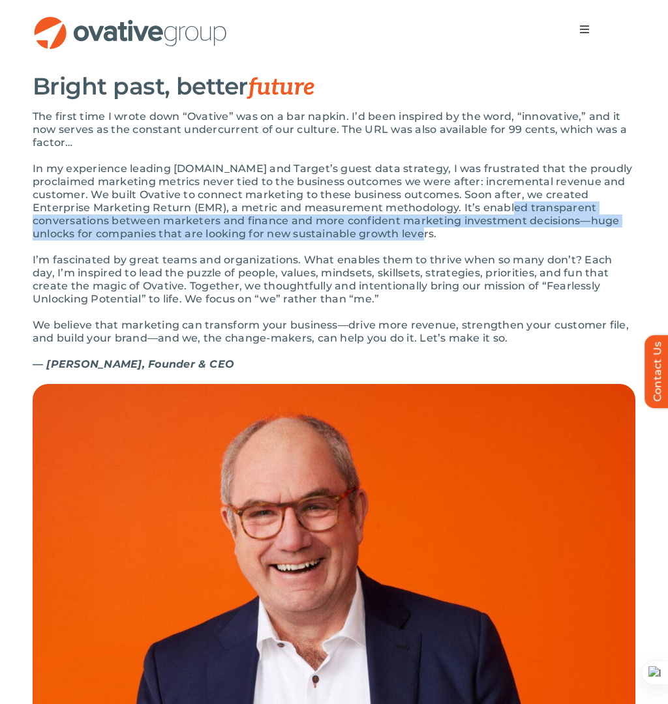
drag, startPoint x: 437, startPoint y: 273, endPoint x: 525, endPoint y: 244, distance: 92.6
click at [525, 241] on p "In my experience leading [DOMAIN_NAME] and Target’s guest data strategy, I was …" at bounding box center [334, 201] width 603 height 78
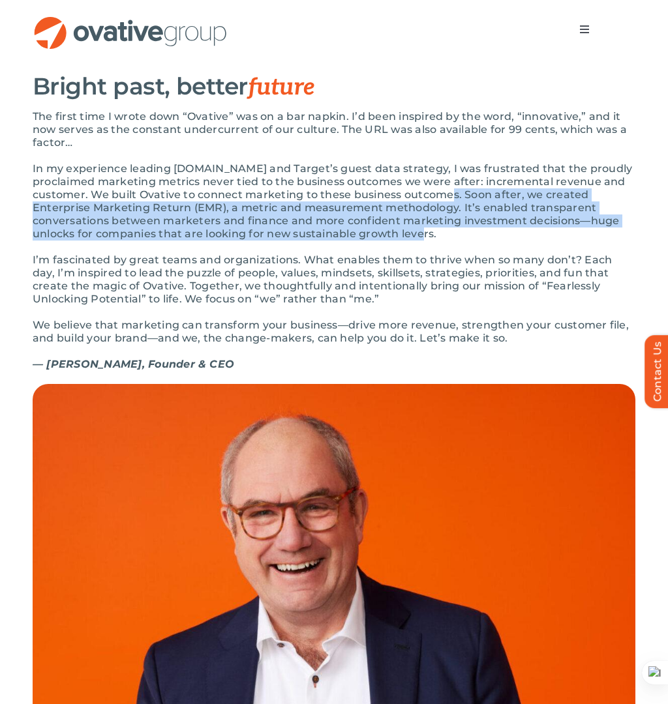
drag, startPoint x: 457, startPoint y: 271, endPoint x: 464, endPoint y: 230, distance: 41.2
click at [464, 230] on p "In my experience leading [DOMAIN_NAME] and Target’s guest data strategy, I was …" at bounding box center [334, 201] width 603 height 78
copy p "Soon after, we created Enterprise Marketing Return (EMR), a metric and measurem…"
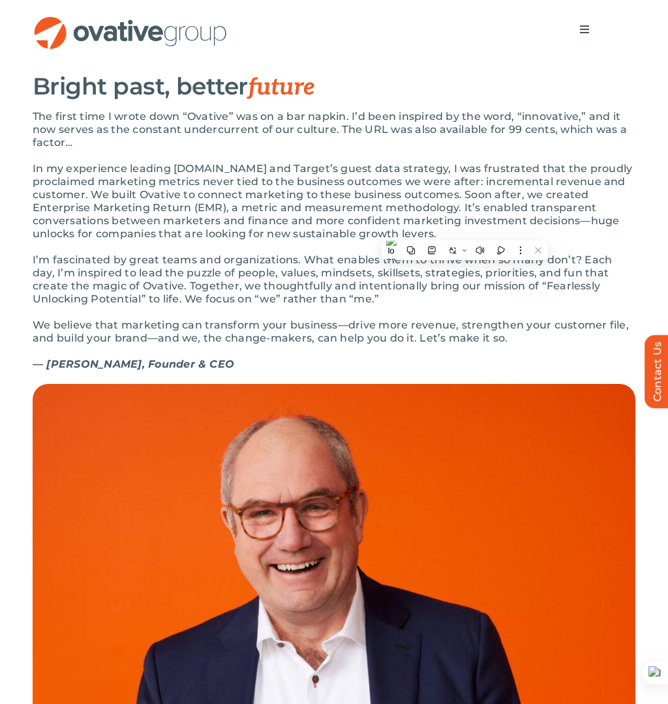
click at [498, 306] on p "I’m fascinated by great teams and organizations. What enables them to thrive wh…" at bounding box center [334, 280] width 603 height 52
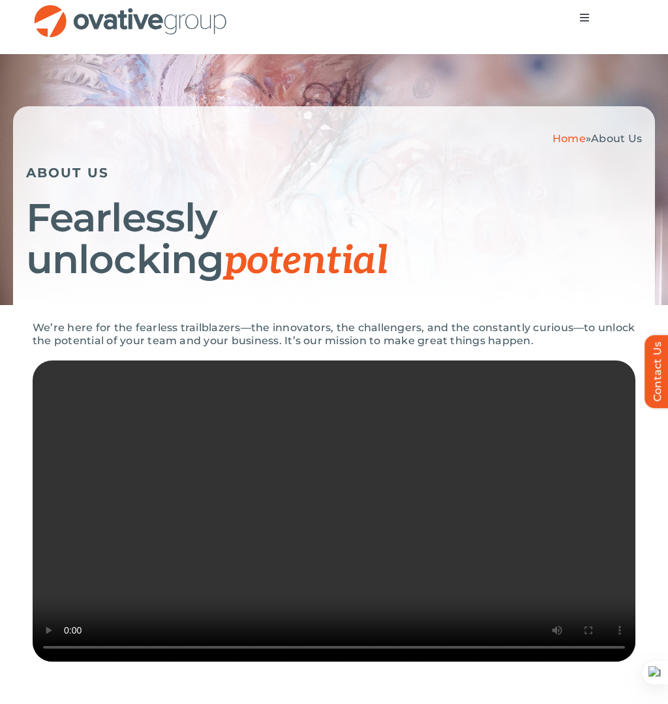
scroll to position [0, 0]
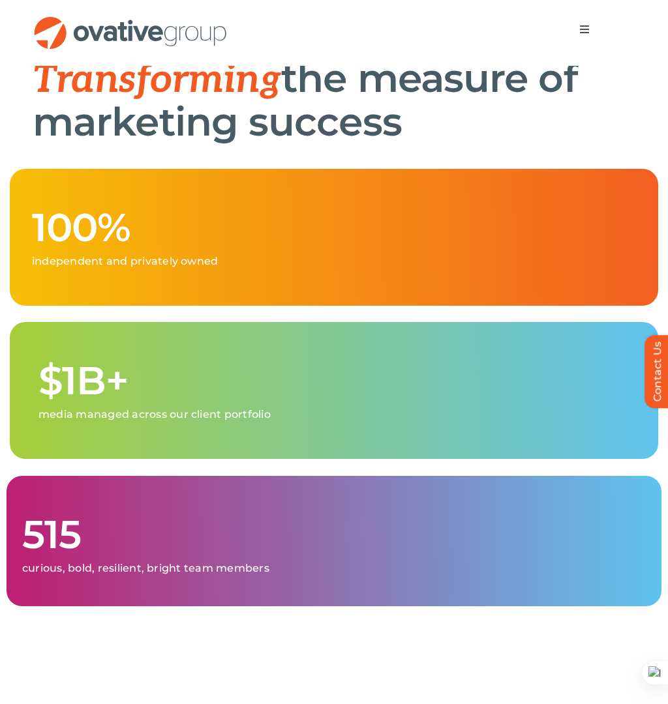
scroll to position [1165, 0]
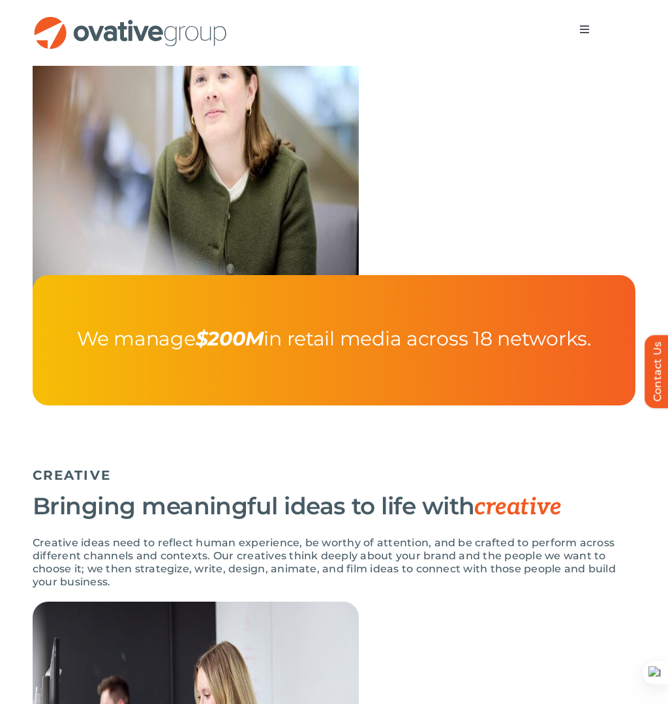
scroll to position [1760, 0]
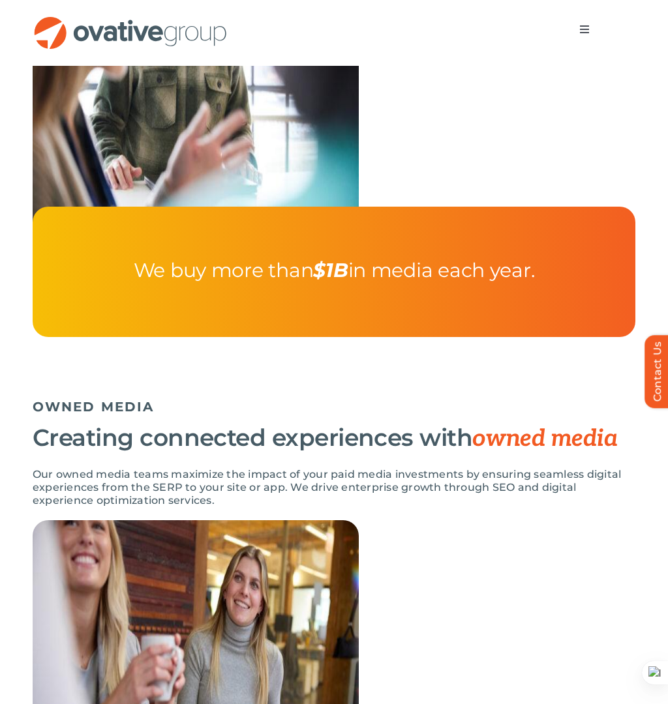
drag, startPoint x: 316, startPoint y: 206, endPoint x: 263, endPoint y: 0, distance: 212.8
